Goal: Use online tool/utility: Utilize a website feature to perform a specific function

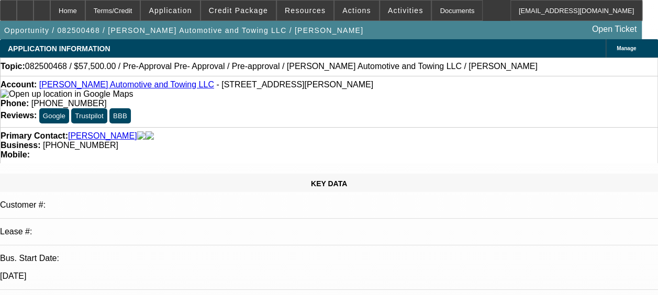
select select "0"
select select "2"
select select "0.1"
select select "0.2"
select select "2"
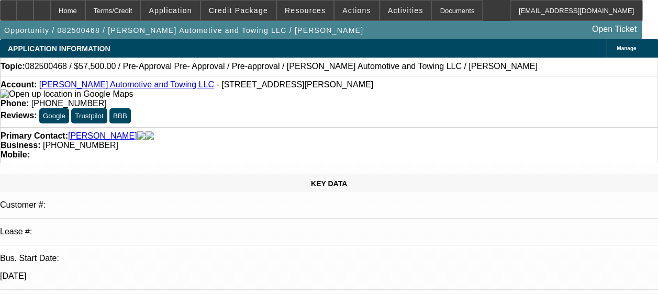
select select "0.1"
select select "0"
select select "2"
select select "0.1"
select select "1"
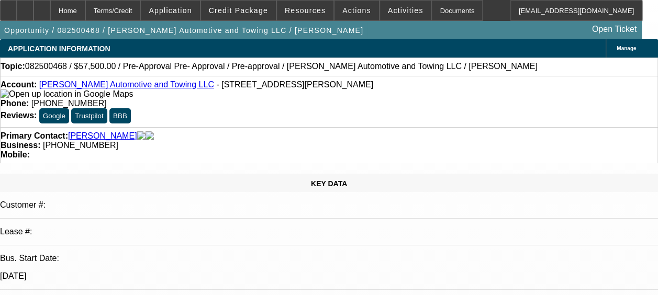
select select "2"
select select "4"
select select "1"
select select "2"
select select "4"
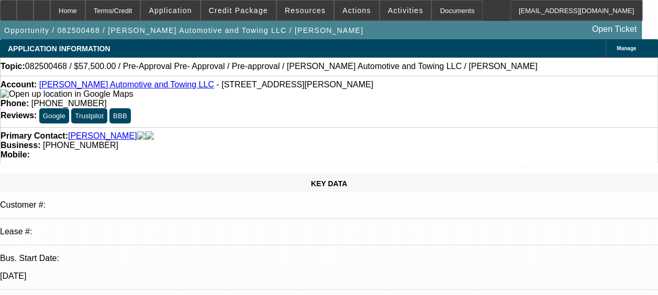
select select "1"
select select "2"
select select "4"
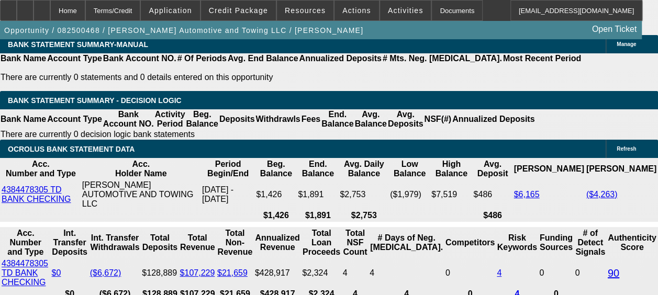
scroll to position [1872, 0]
